Goal: Information Seeking & Learning: Learn about a topic

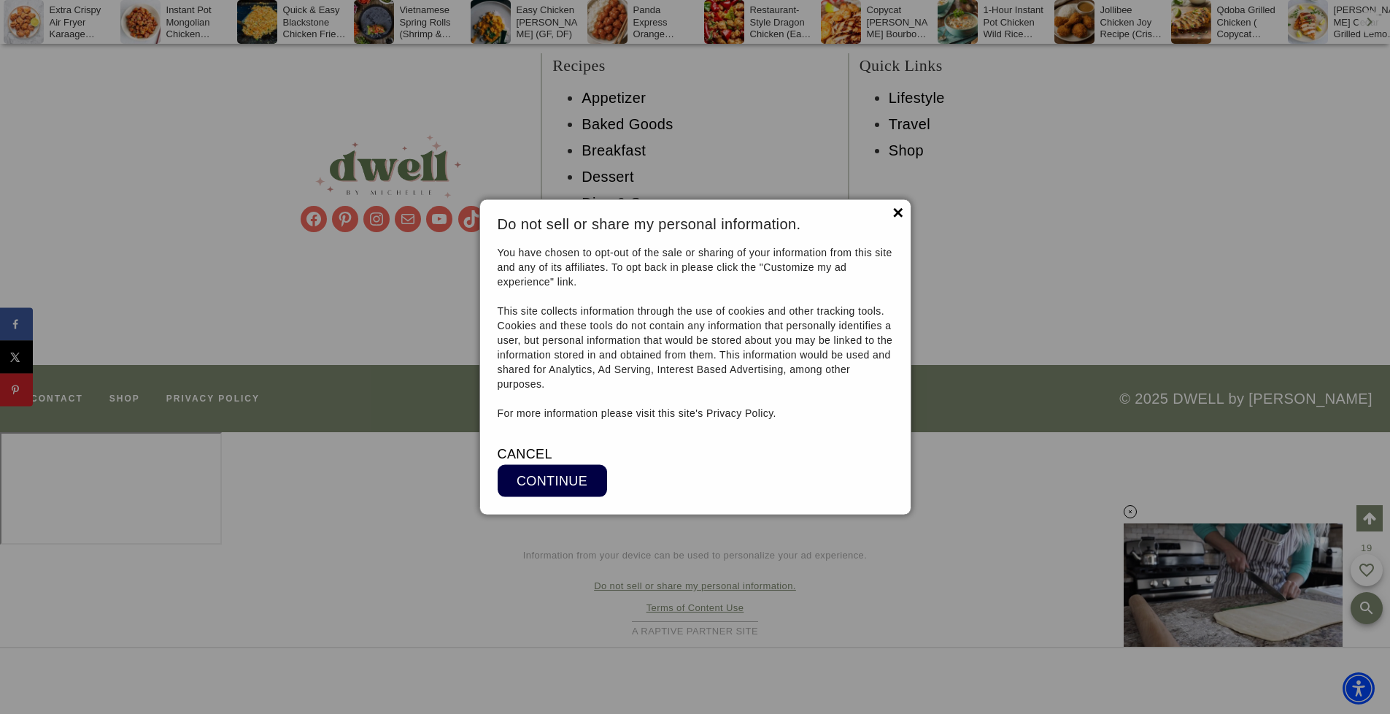
scroll to position [11540, 0]
